Goal: Task Accomplishment & Management: Complete application form

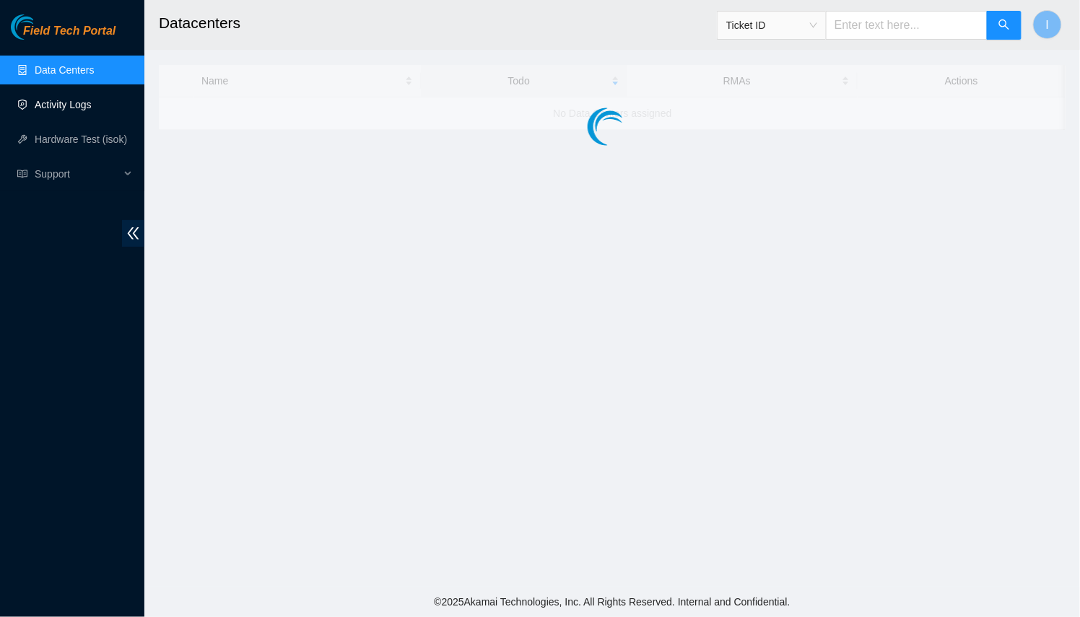
click at [75, 110] on link "Activity Logs" at bounding box center [63, 105] width 57 height 12
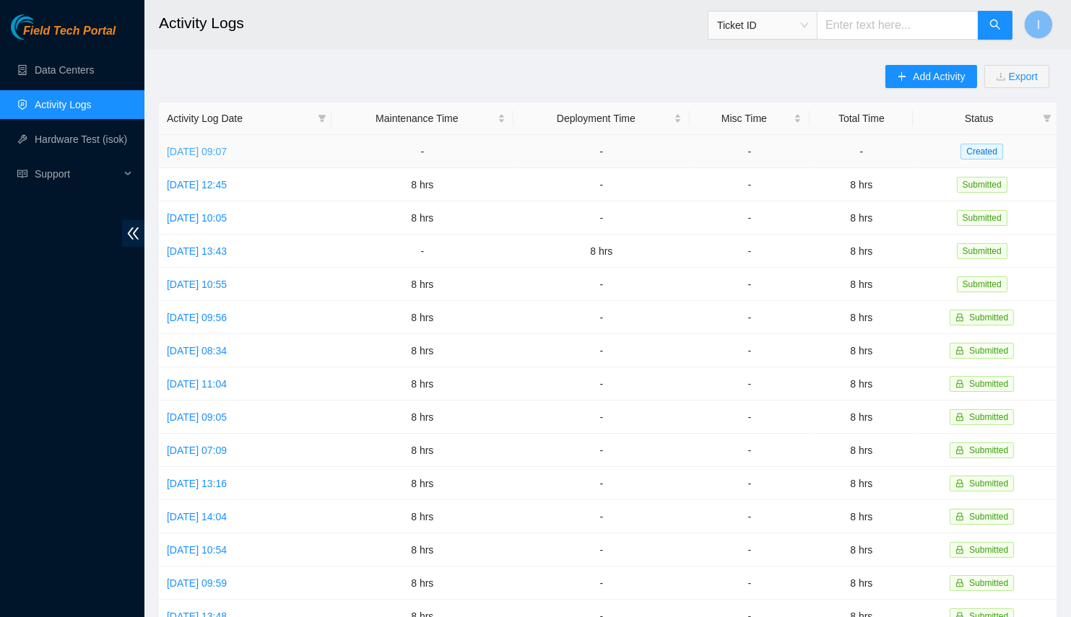
click at [227, 152] on link "Mon, 01 Sep 2025 09:07" at bounding box center [197, 152] width 60 height 12
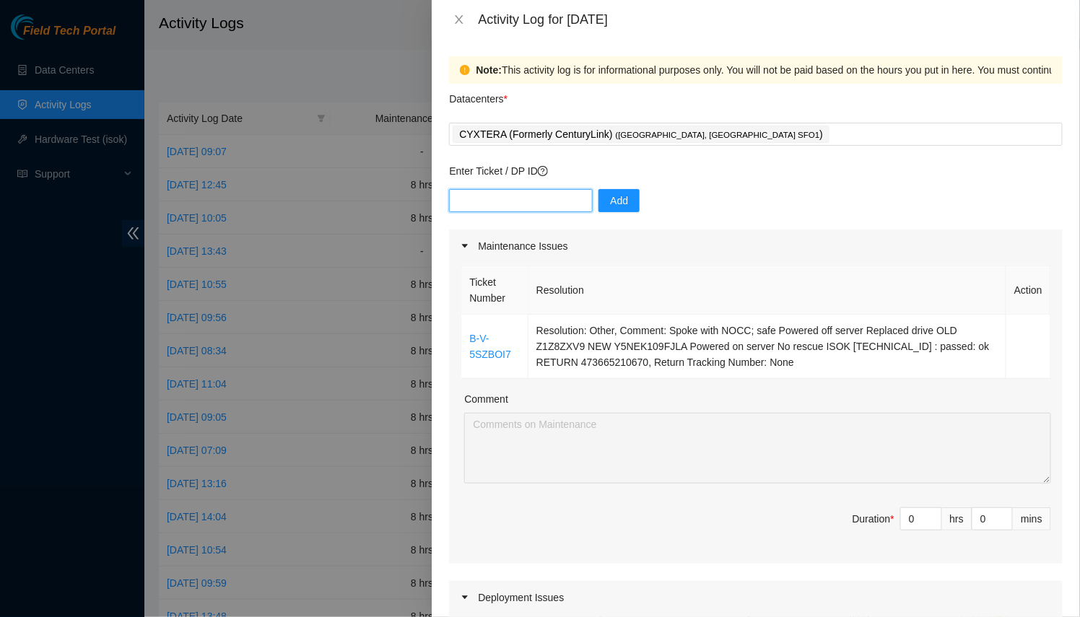
paste input "DP80785"
click at [559, 206] on input "text" at bounding box center [521, 200] width 144 height 23
type input "DP80785"
click at [598, 201] on button "Add" at bounding box center [618, 200] width 41 height 23
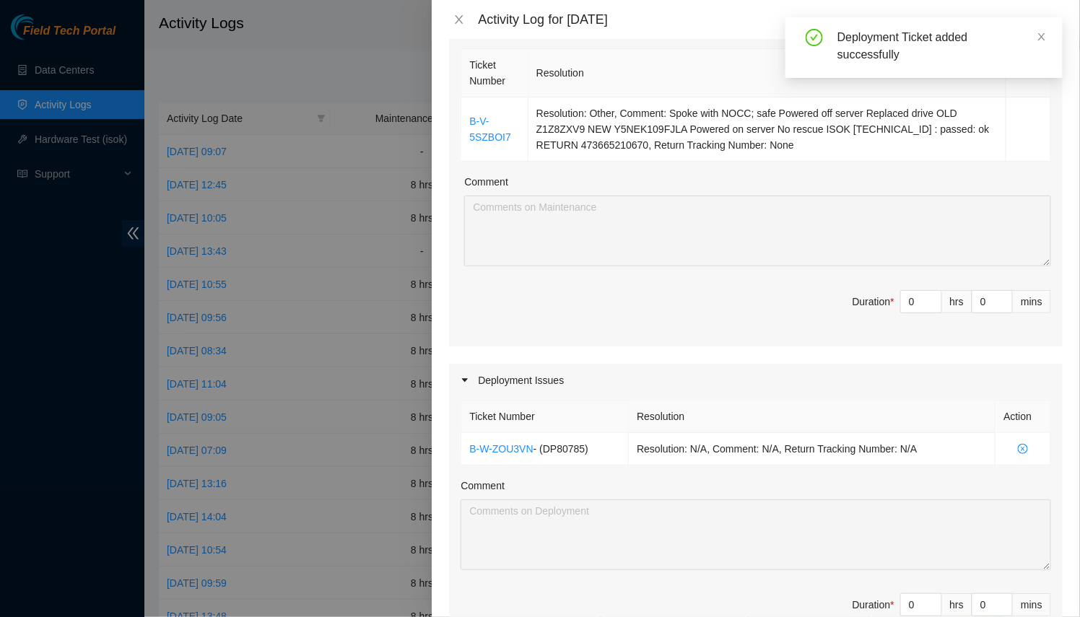
scroll to position [279, 0]
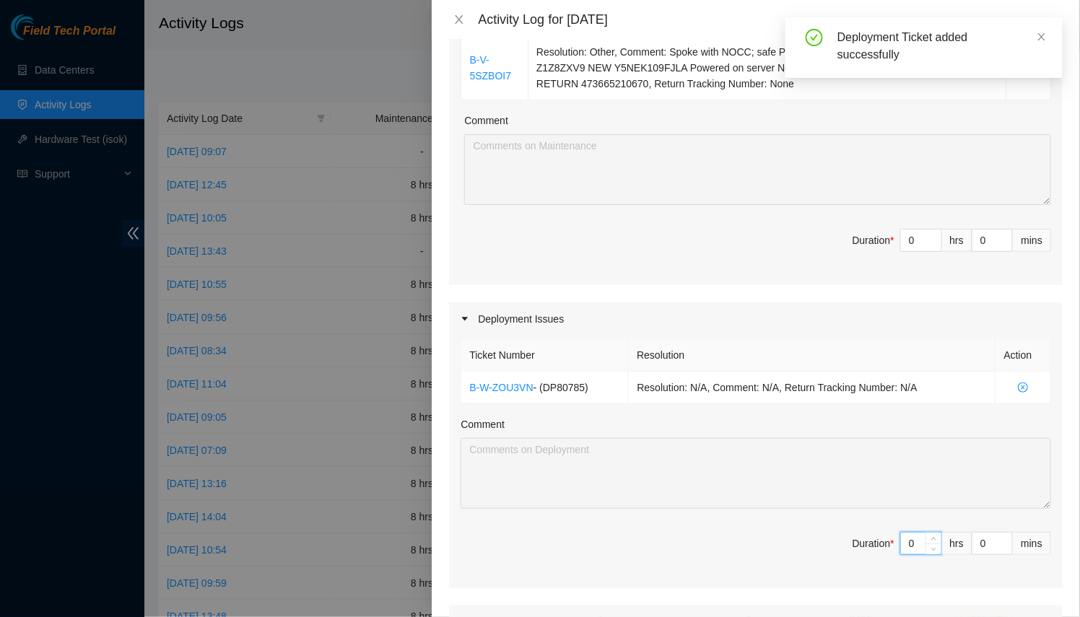
drag, startPoint x: 903, startPoint y: 535, endPoint x: 828, endPoint y: 528, distance: 75.4
click at [828, 532] on span "Duration * 0 hrs 0 mins" at bounding box center [756, 552] width 590 height 40
type input "1"
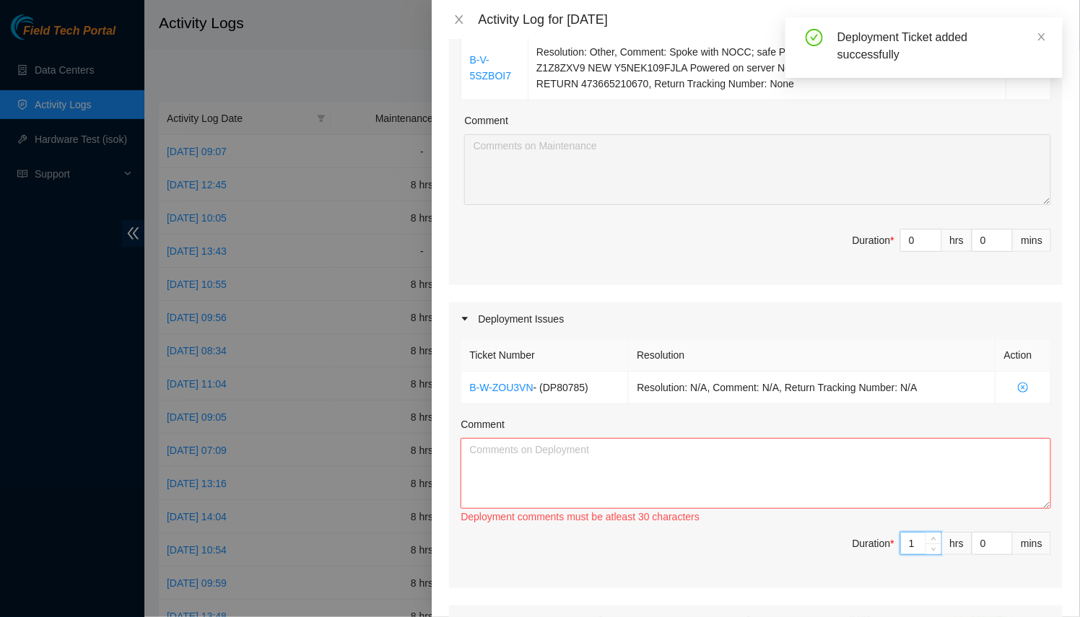
type input "1"
click at [759, 476] on textarea "Comment" at bounding box center [756, 473] width 590 height 71
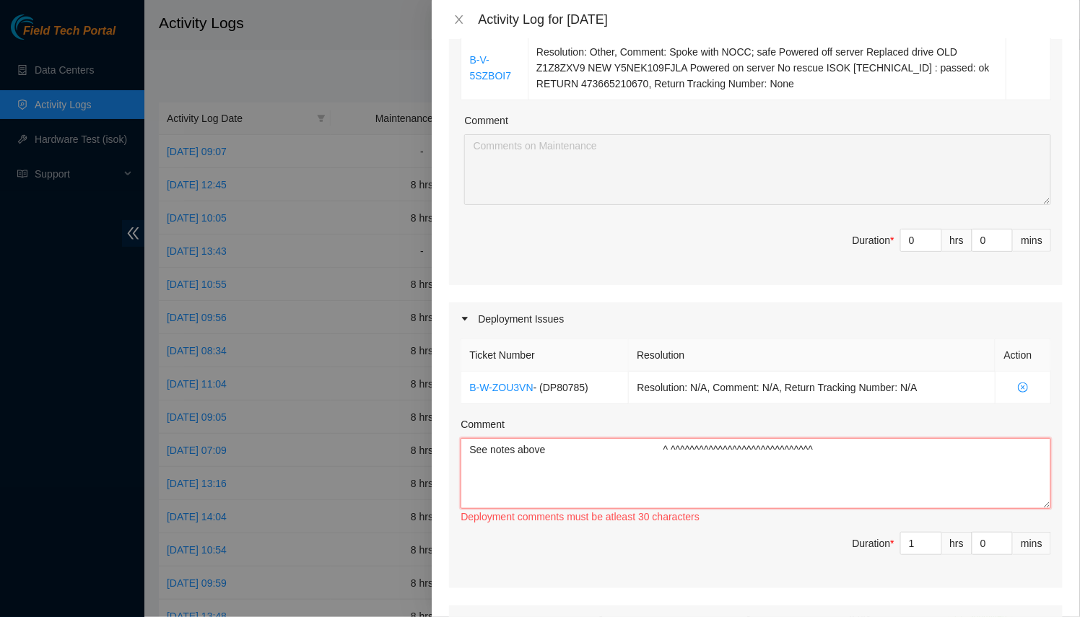
click at [668, 440] on textarea "See notes above ^ ^^^^^^^^^^^^^^^^^^^^^^^^^^" at bounding box center [756, 473] width 590 height 71
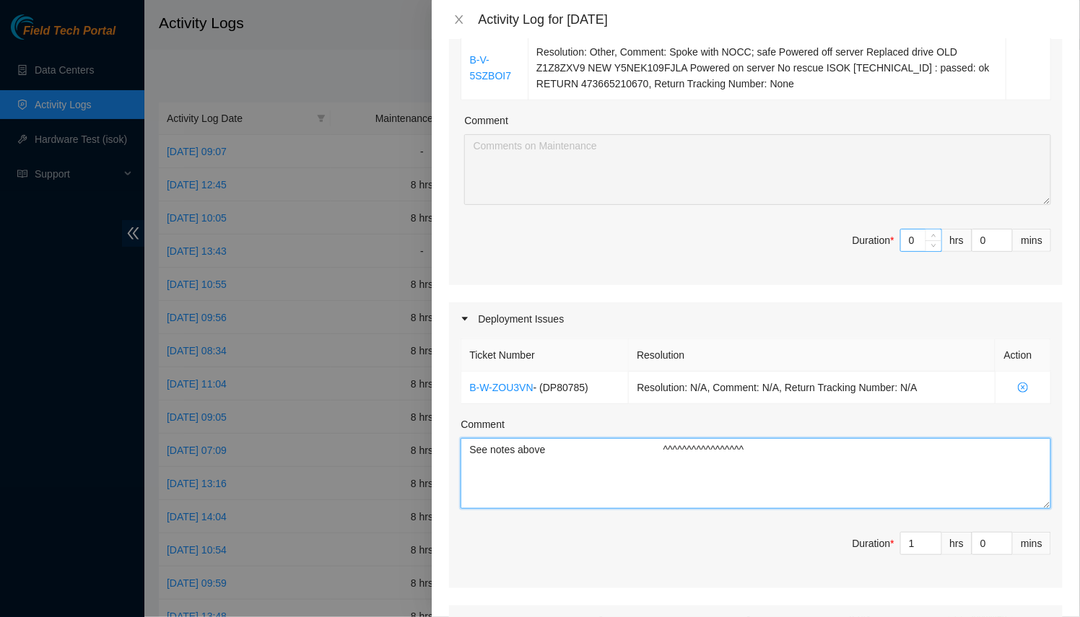
type textarea "See notes above ^^^^^^^^^^^^^^^^^"
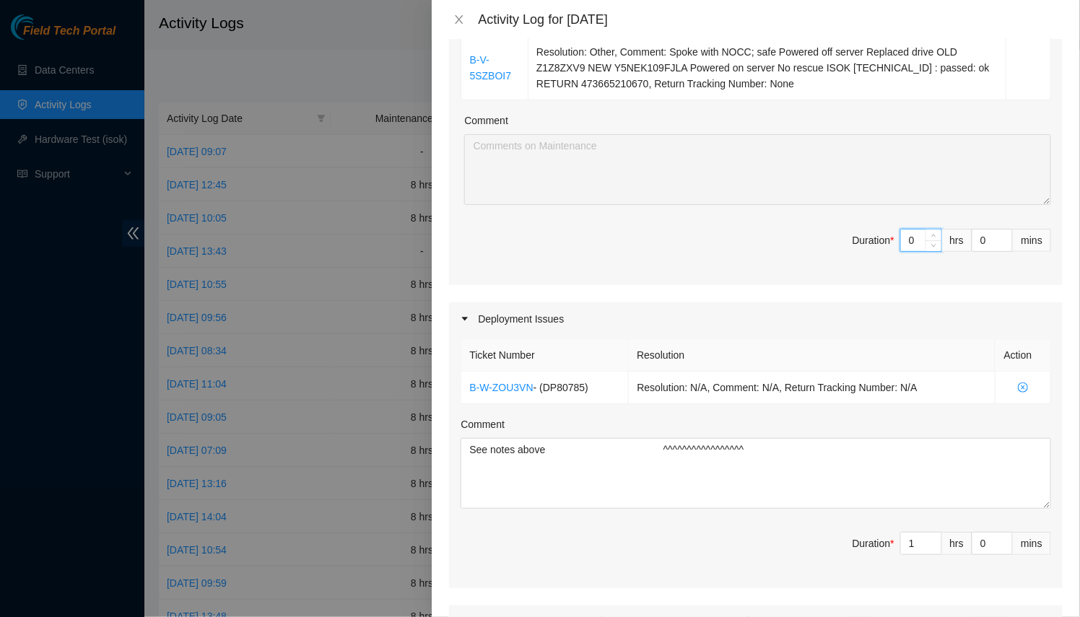
drag, startPoint x: 907, startPoint y: 240, endPoint x: 705, endPoint y: 217, distance: 203.4
click at [705, 217] on div "Ticket Number Resolution Action B-V-5SZBOI7 Resolution: Other, Comment: Spoke w…" at bounding box center [756, 134] width 614 height 301
type input "7"
type input "8"
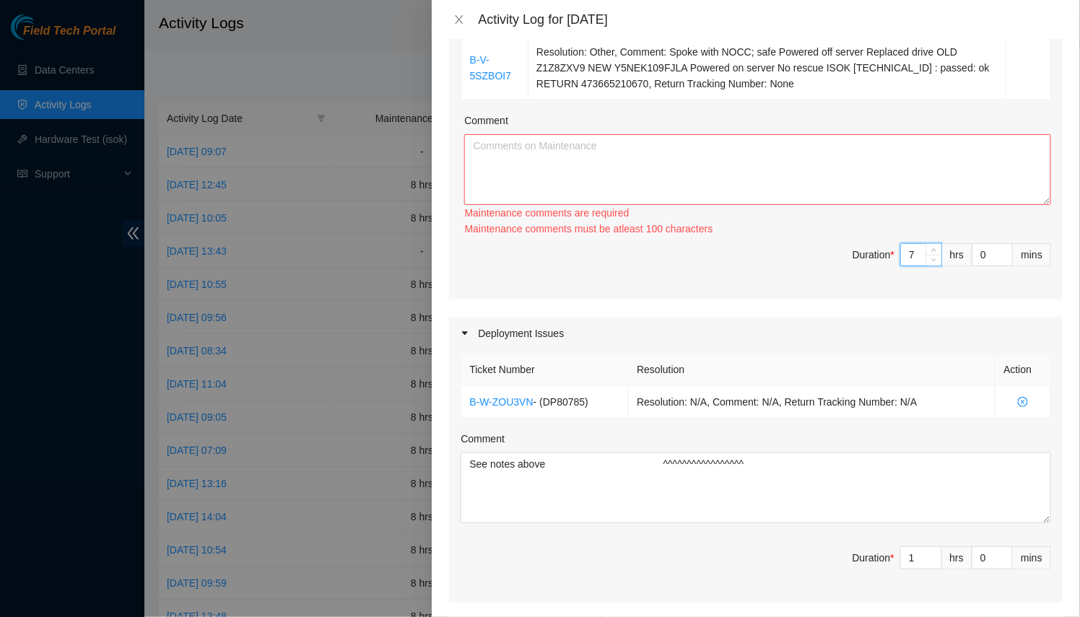
scroll to position [247, 0]
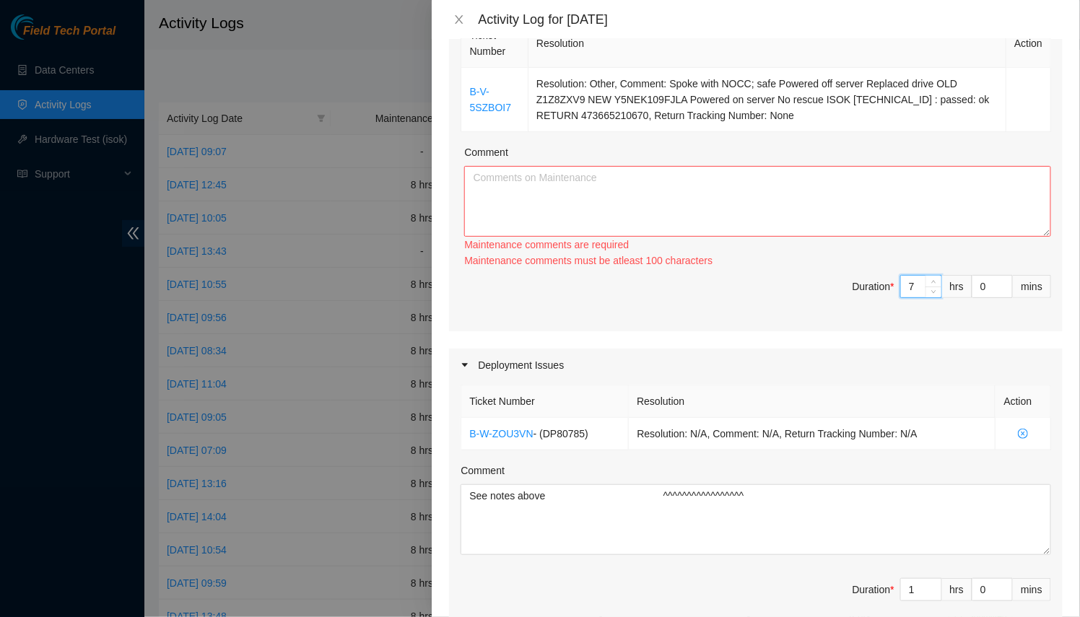
type input "7"
click at [672, 196] on textarea "Comment" at bounding box center [757, 201] width 587 height 71
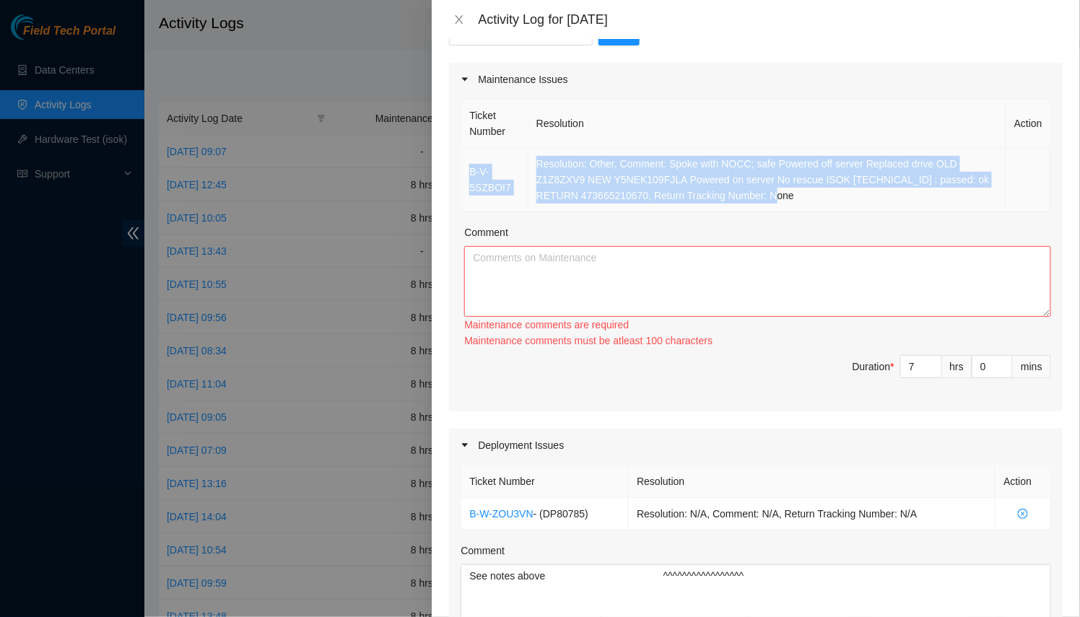
drag, startPoint x: 467, startPoint y: 155, endPoint x: 827, endPoint y: 203, distance: 362.6
click at [827, 203] on tr "B-V-5SZBOI7 Resolution: Other, Comment: Spoke with NOCC; safe Powered off serve…" at bounding box center [756, 180] width 590 height 64
copy tr "B-V-5SZBOI7 Resolution: Other, Comment: Spoke with NOCC; safe Powered off serve…"
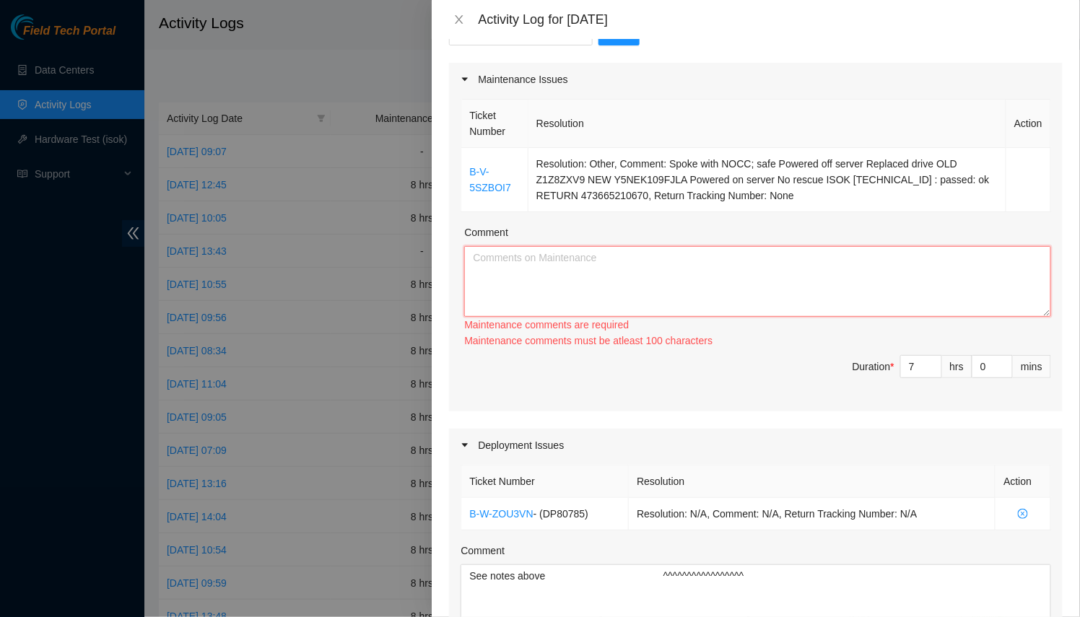
click at [668, 285] on textarea "Comment" at bounding box center [757, 281] width 587 height 71
type textarea "W"
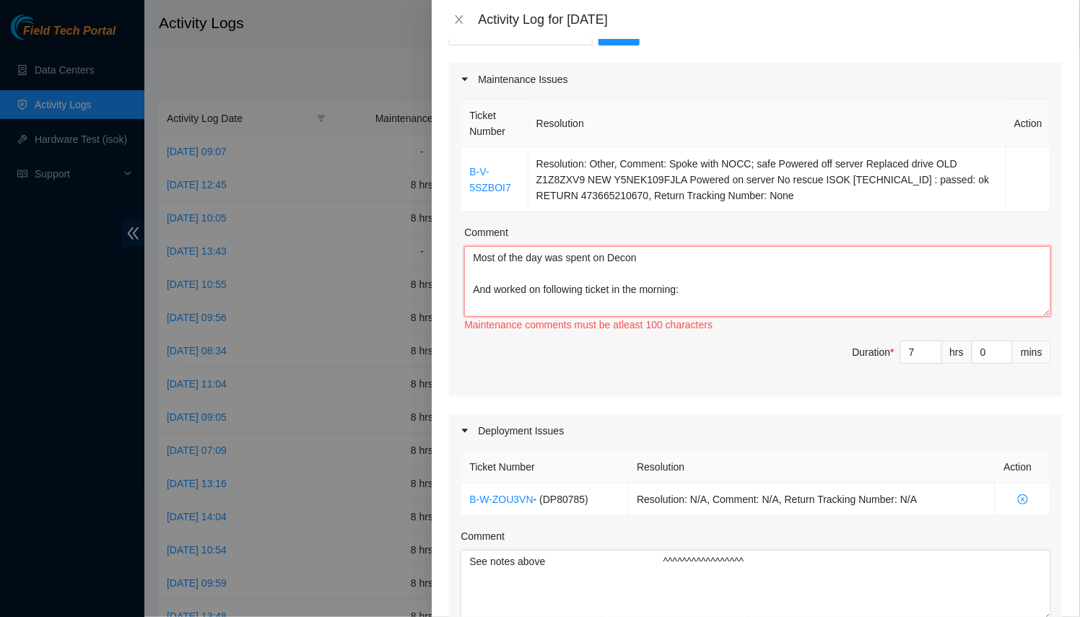
paste textarea "B-V-5SZBOI7 Resolution: Other, Comment: Spoke with NOCC; safe Powered off serve…"
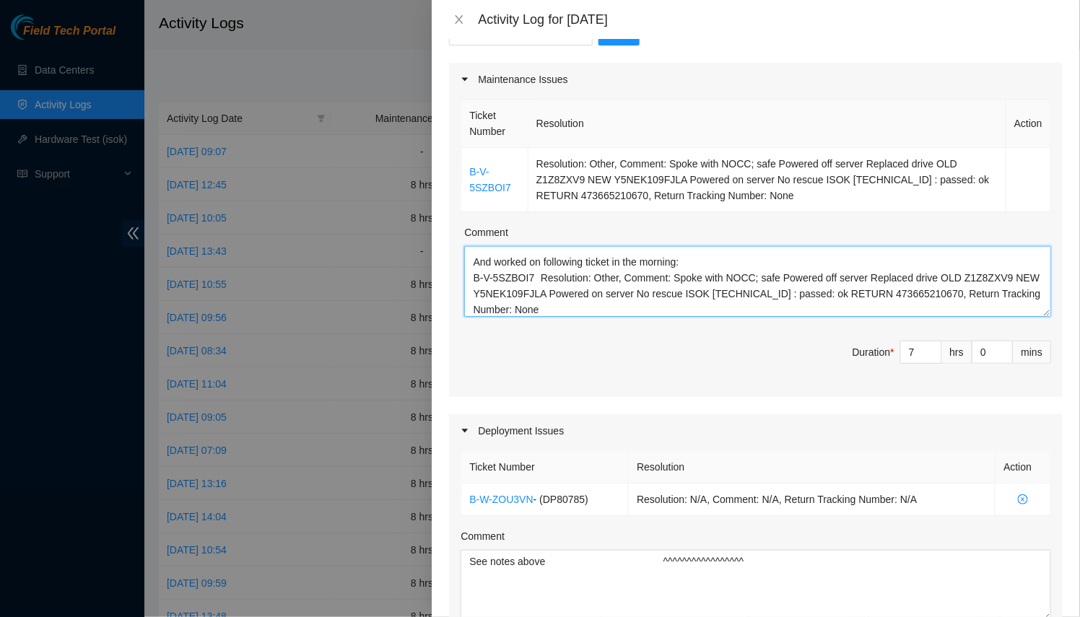
scroll to position [0, 0]
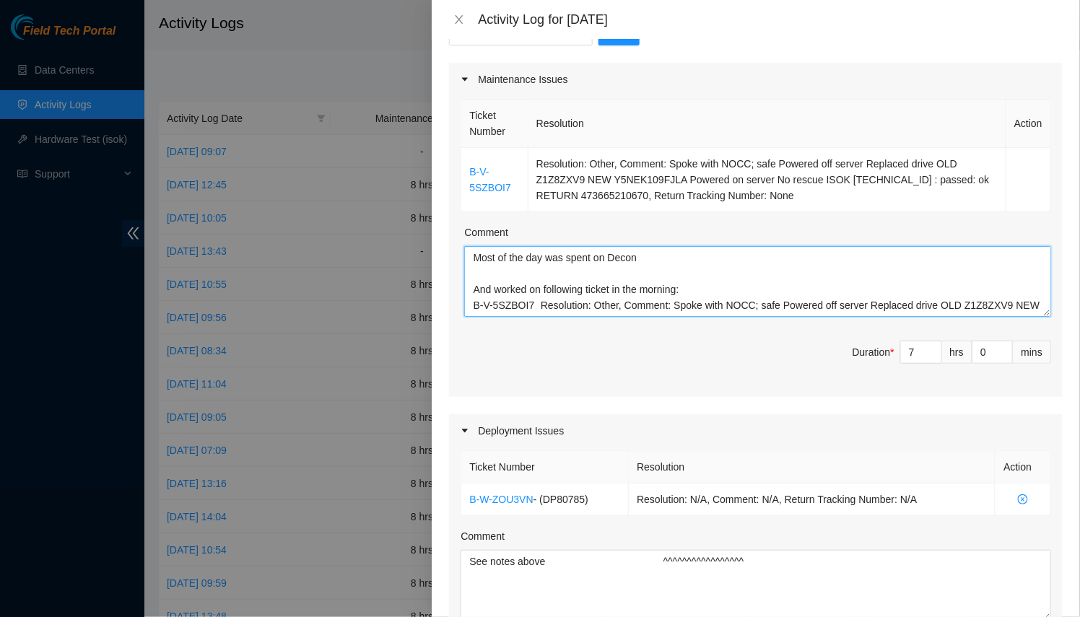
click at [656, 258] on textarea "Most of the day was spent on Decon And worked on following ticket in the mornin…" at bounding box center [757, 281] width 587 height 71
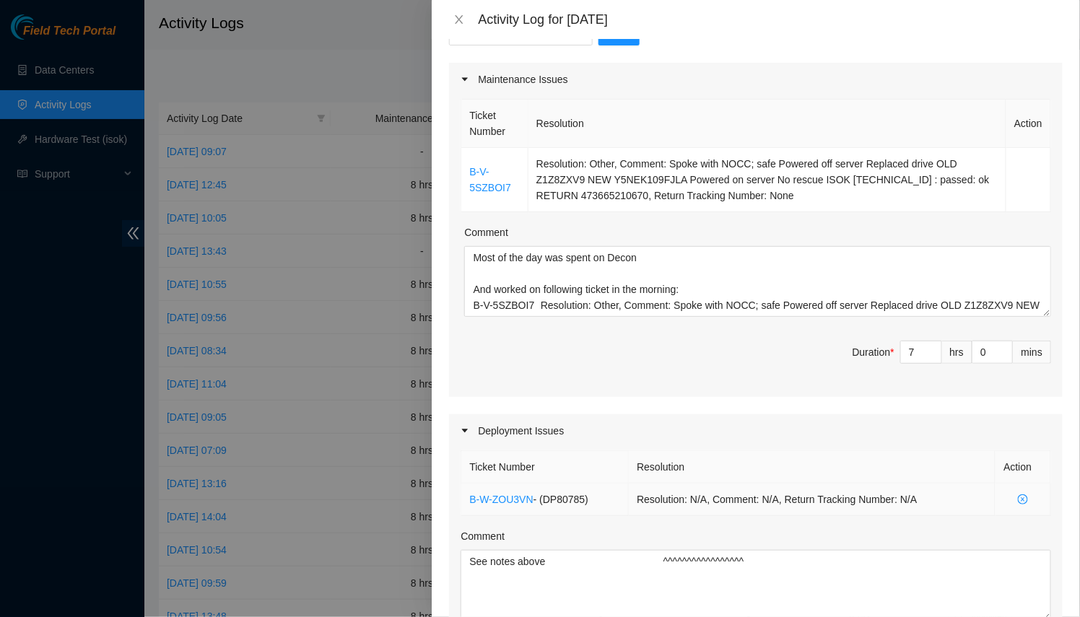
click at [575, 494] on span "- ( DP80785 )" at bounding box center [560, 500] width 55 height 12
copy span "DP80785"
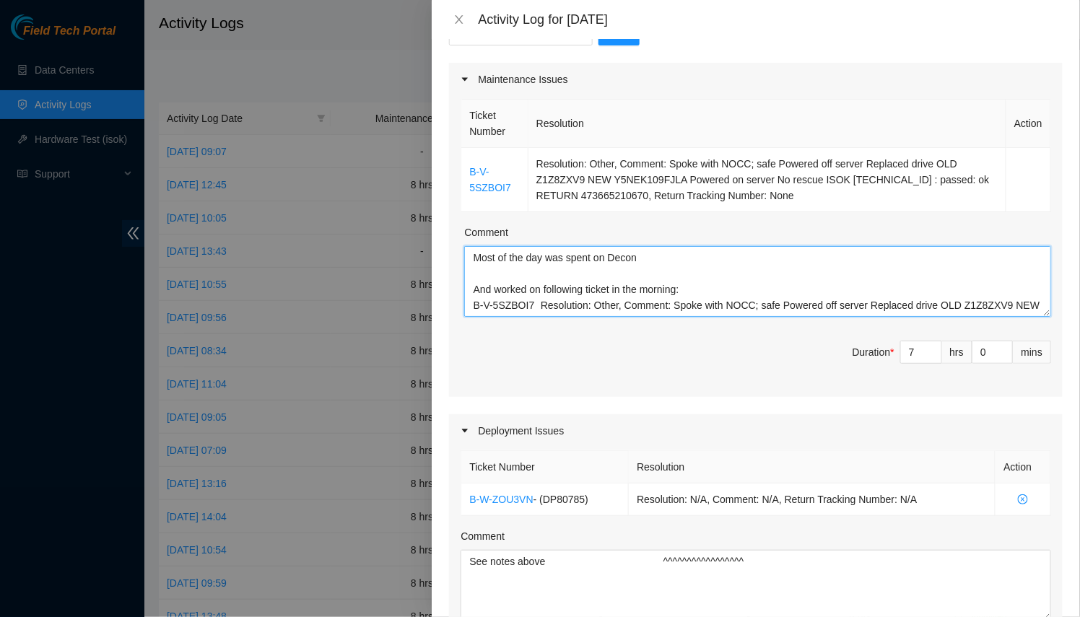
click at [677, 248] on textarea "Most of the day was spent on Decon And worked on following ticket in the mornin…" at bounding box center [757, 281] width 587 height 71
paste textarea "DP80785"
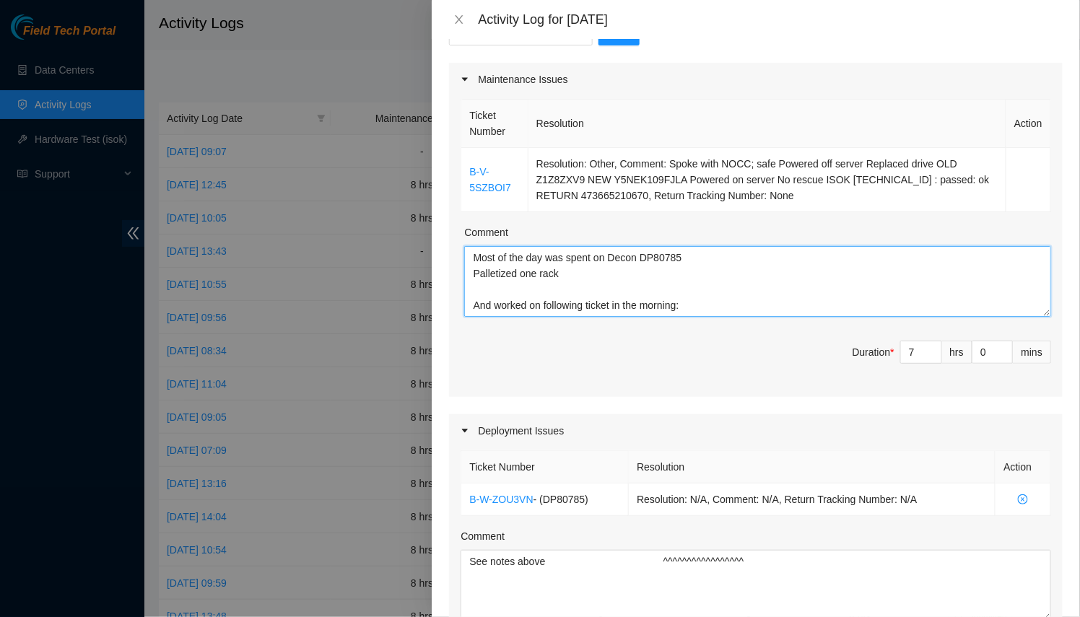
click at [538, 266] on textarea "Most of the day was spent on Decon DP80785 Palletized one rack And worked on fo…" at bounding box center [757, 281] width 587 height 71
click at [732, 276] on textarea "Most of the day was spent on Decon DP80785 Palletized one full rack And worked …" at bounding box center [757, 281] width 587 height 71
paste textarea "B-W-ZONO7N"
click at [707, 258] on textarea "Most of the day was spent on Decon DP80785 Palletized one full rack (RMA B-W-ZO…" at bounding box center [757, 281] width 587 height 71
click at [621, 298] on textarea "Most of the day was spent on Decon DP80785 > Helped Danny (because no one else …" at bounding box center [757, 281] width 587 height 71
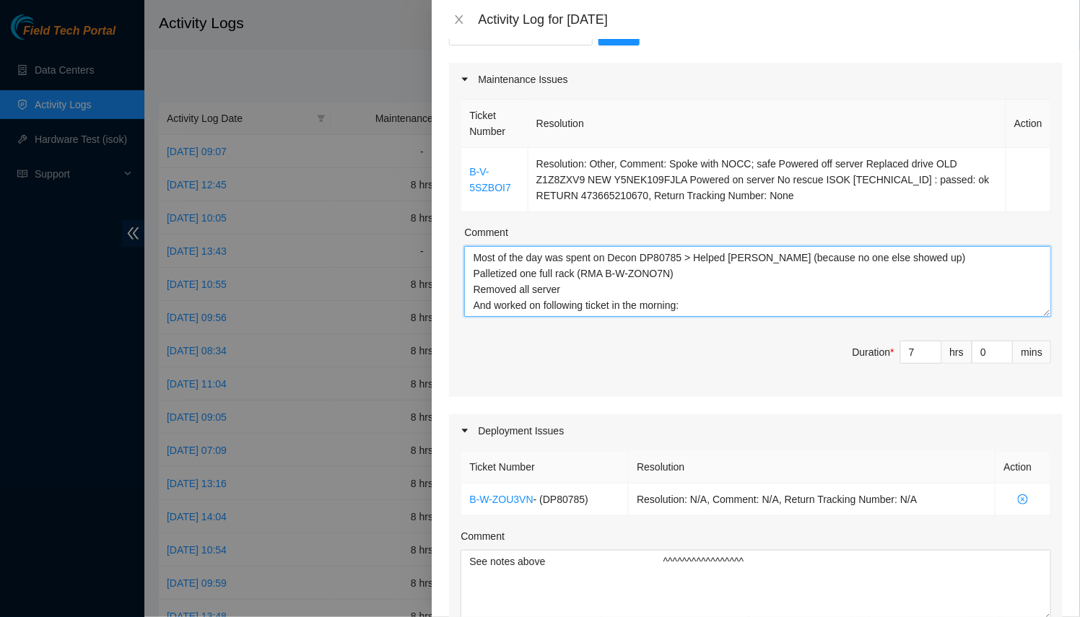
click at [620, 284] on textarea "Most of the day was spent on Decon DP80785 > Helped Danny (because no one else …" at bounding box center [757, 281] width 587 height 71
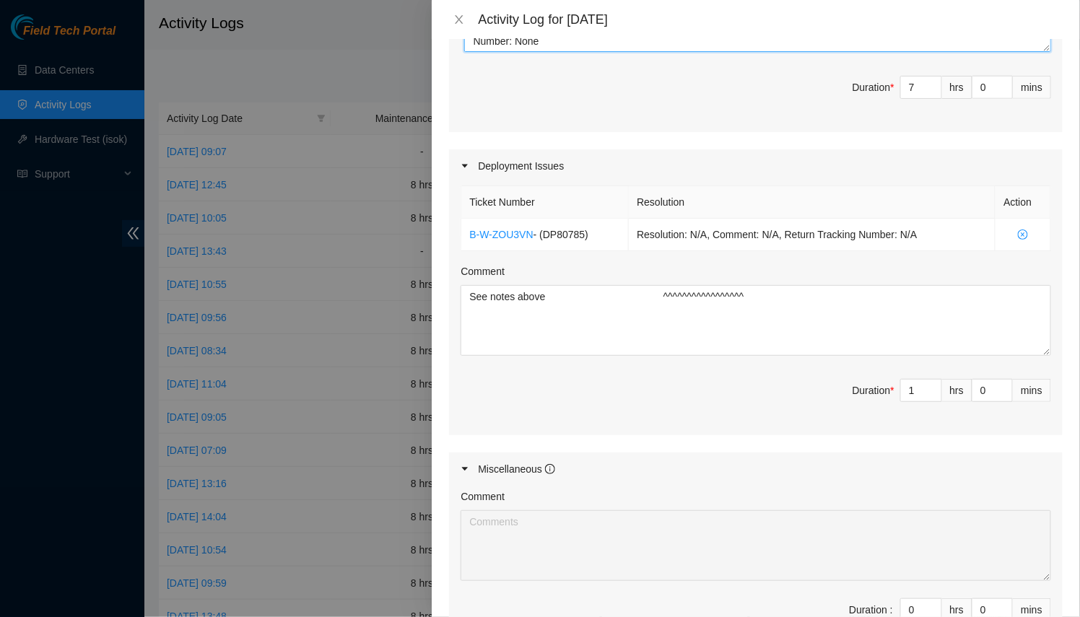
scroll to position [621, 0]
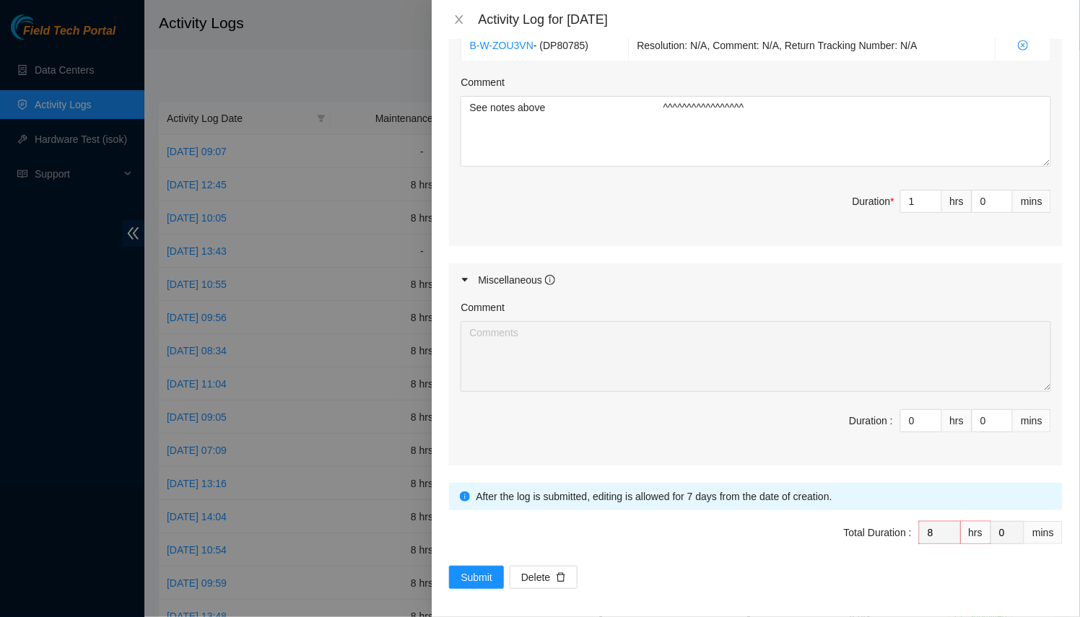
type textarea "Most of the day was spent on Decon DP80785 > Helped Danny (because no one else …"
click at [480, 556] on form "Datacenters * CYXTERA (Formerly CenturyLink) ( Santa Clara, CA SFO1 ) Enter Tic…" at bounding box center [756, 26] width 614 height 1126
click at [482, 566] on button "Submit" at bounding box center [476, 577] width 55 height 23
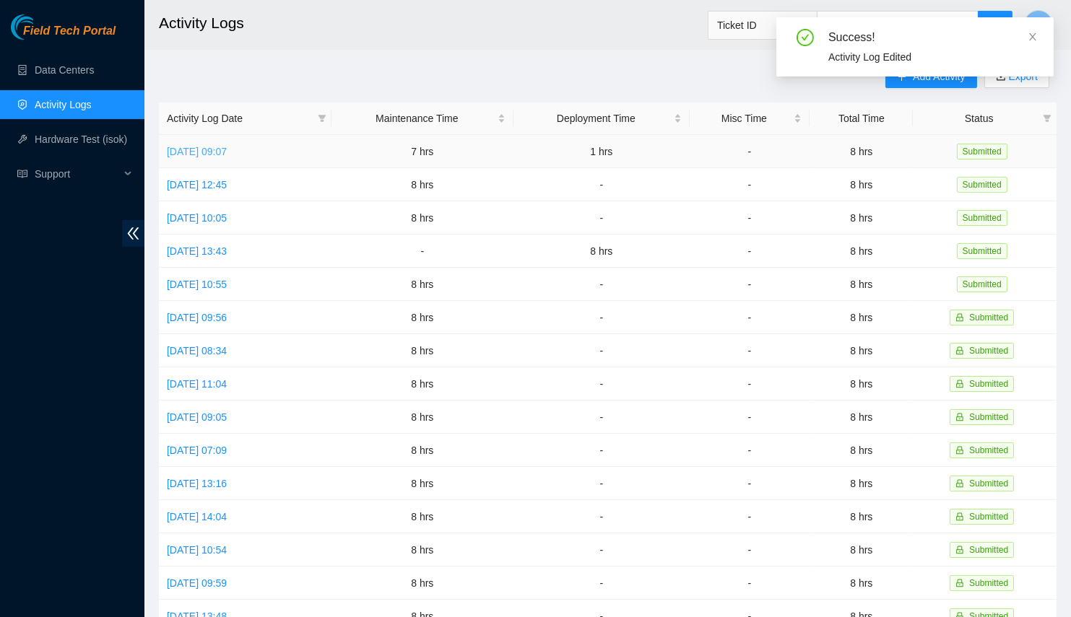
click at [177, 150] on link "Mon, 01 Sep 2025 09:07" at bounding box center [197, 152] width 60 height 12
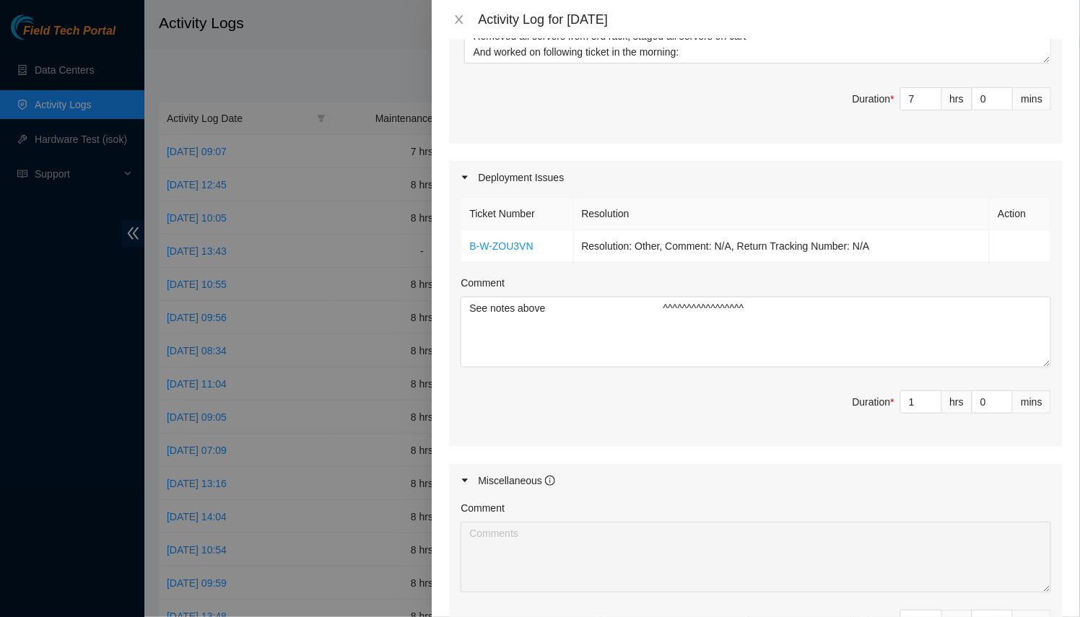
scroll to position [421, 0]
